Goal: Task Accomplishment & Management: Manage account settings

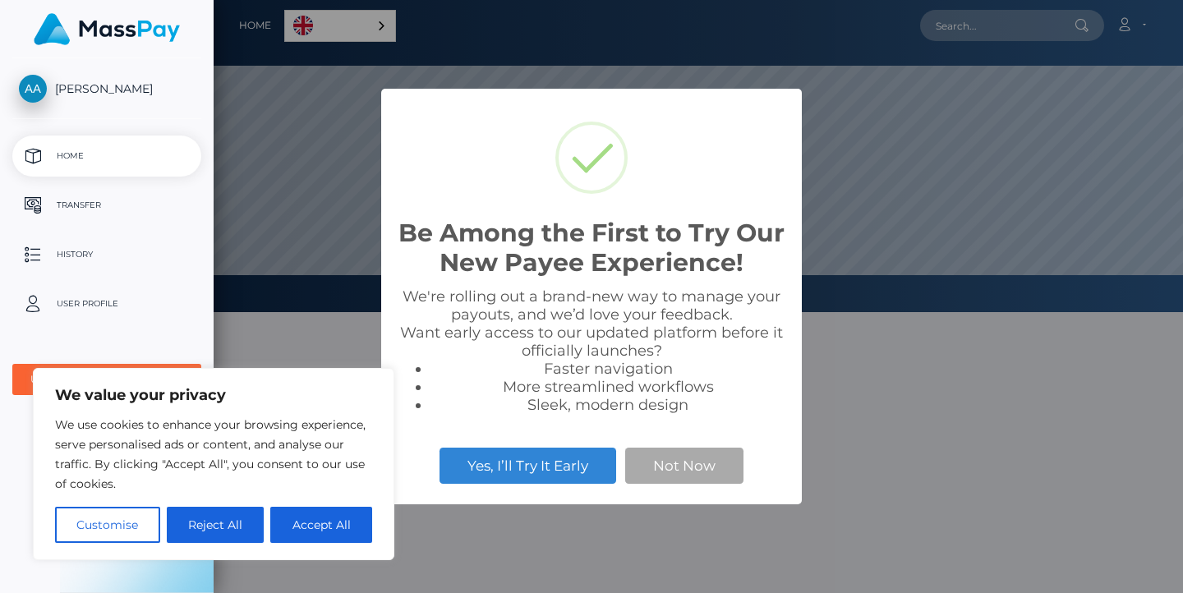
scroll to position [312, 970]
click at [311, 521] on button "Accept All" at bounding box center [321, 525] width 102 height 36
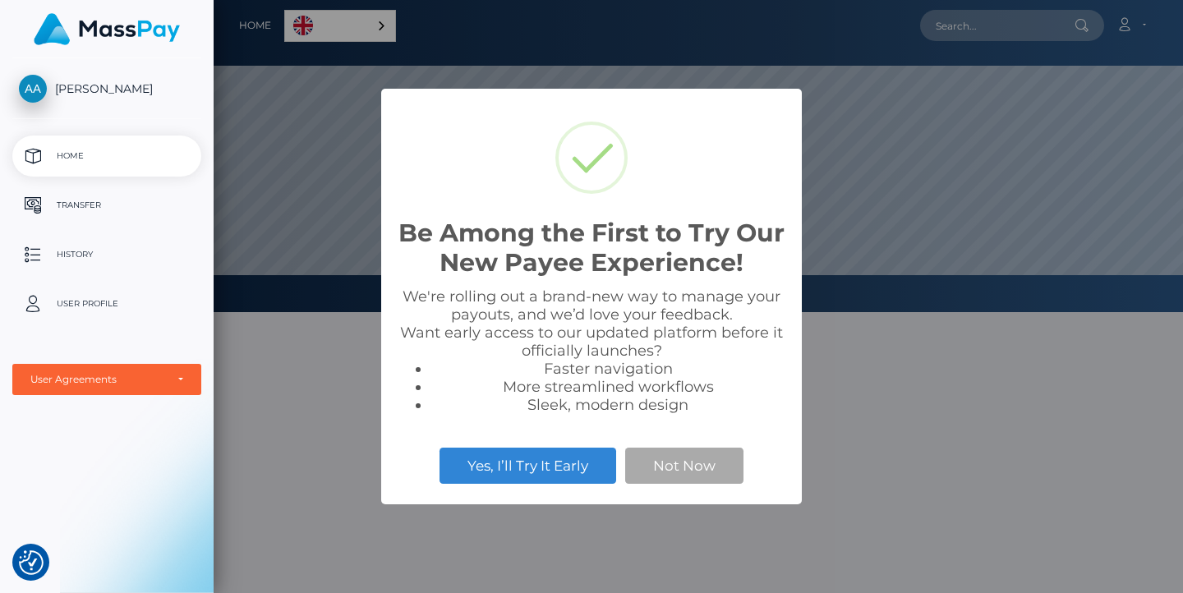
checkbox input "true"
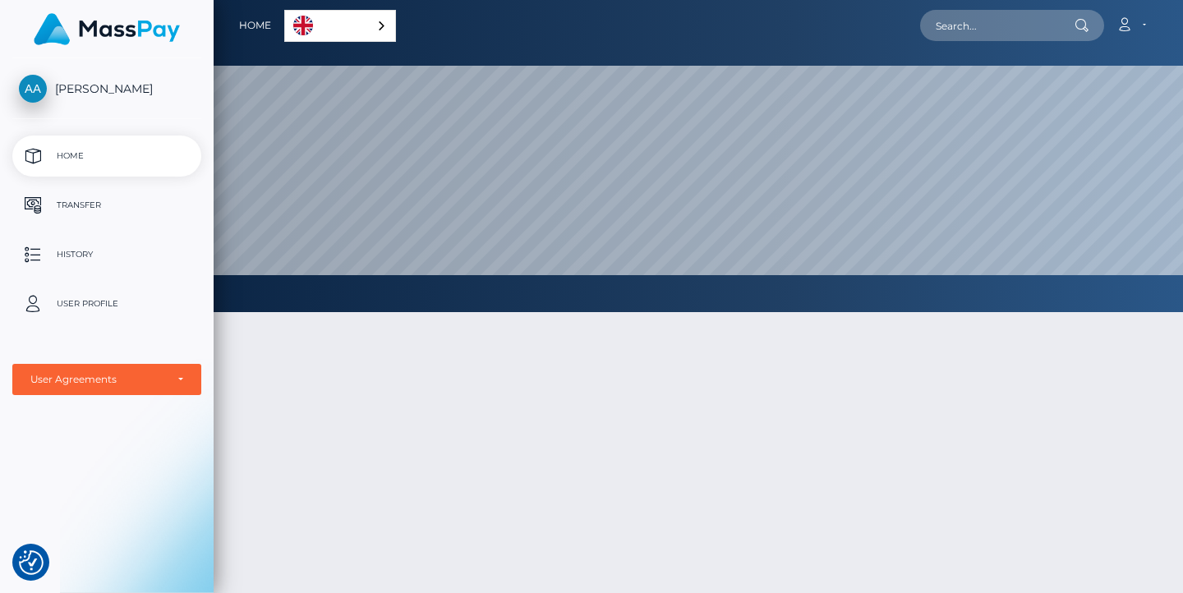
click at [682, 454] on div at bounding box center [699, 534] width 970 height 492
click at [110, 200] on p "Transfer" at bounding box center [107, 205] width 176 height 25
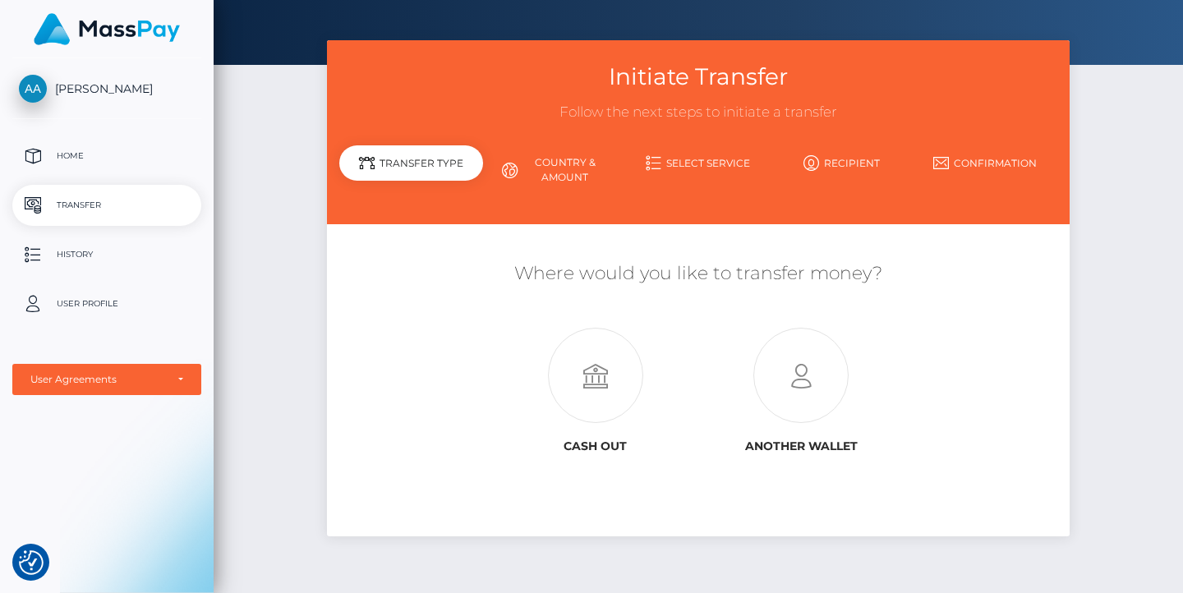
scroll to position [21, 0]
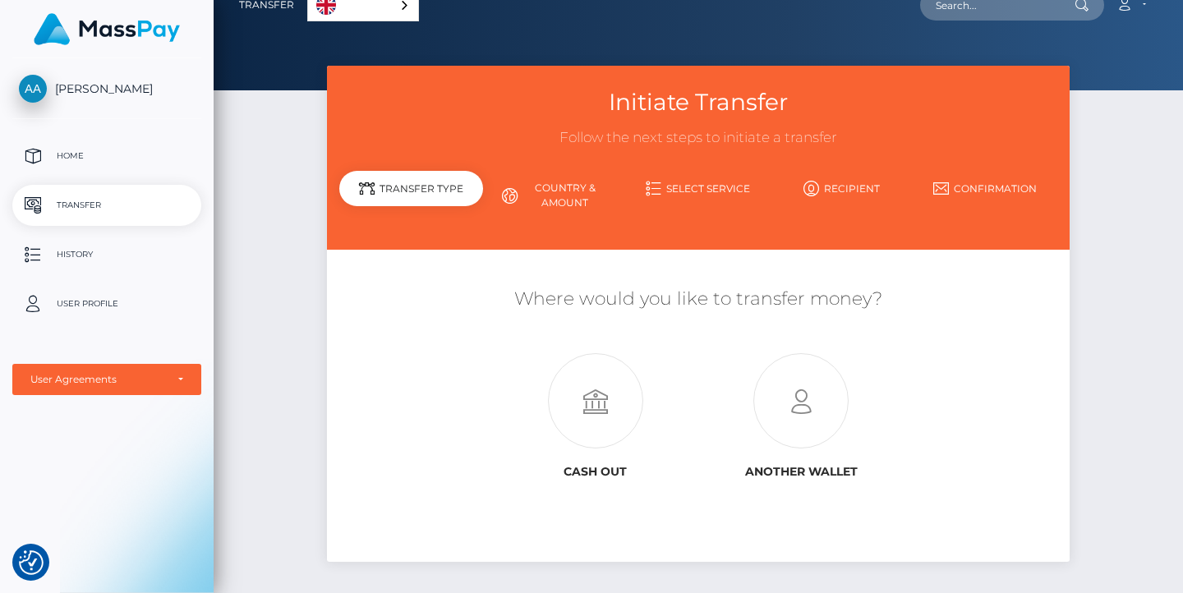
click at [141, 78] on link "[PERSON_NAME]" at bounding box center [107, 89] width 214 height 28
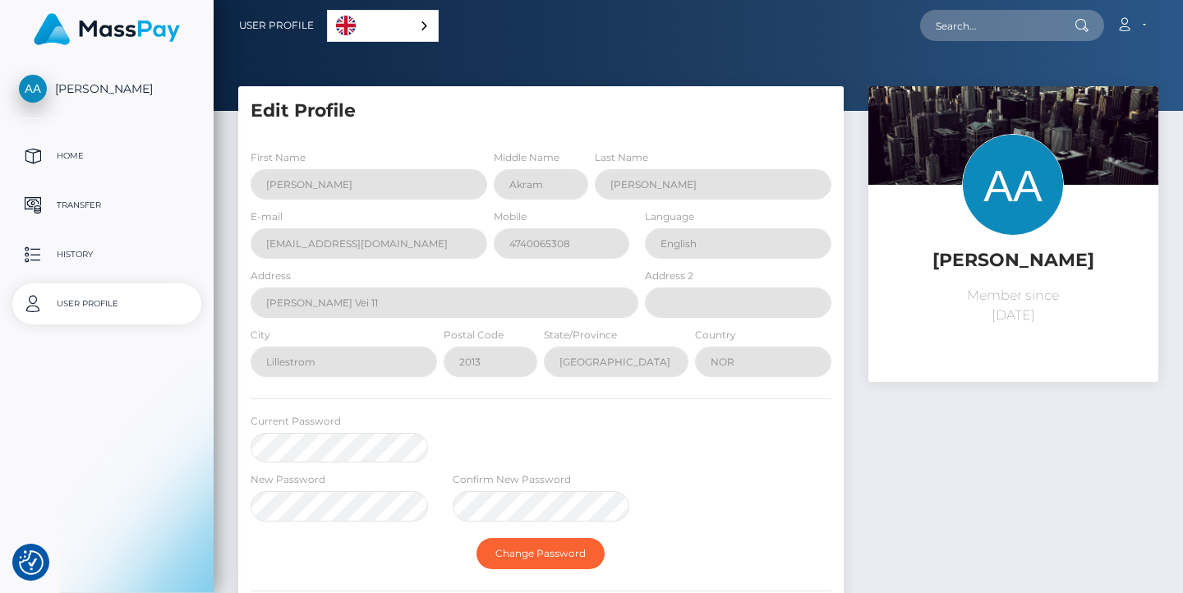
select select
